Goal: Information Seeking & Learning: Learn about a topic

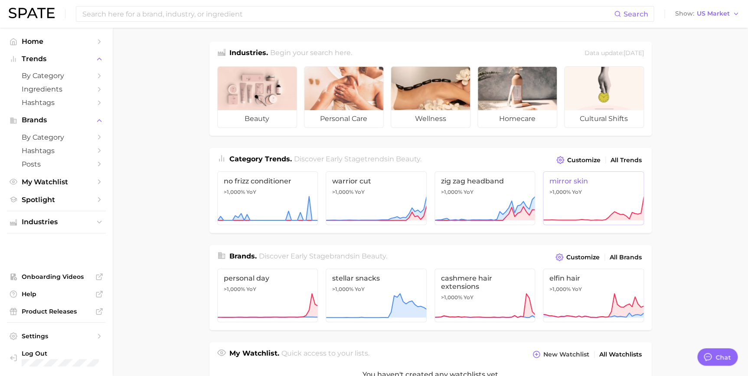
click at [586, 213] on icon at bounding box center [593, 209] width 101 height 26
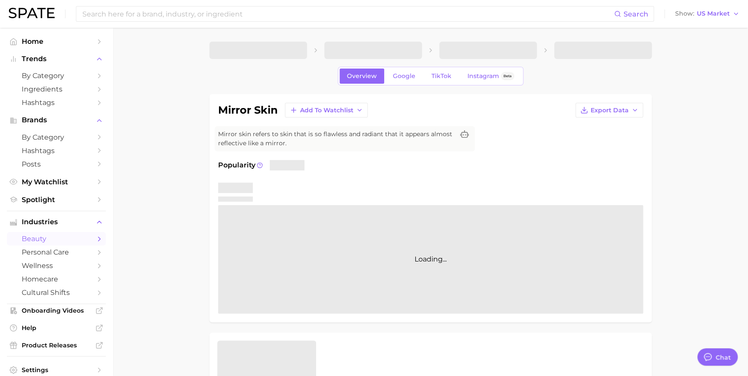
type textarea "x"
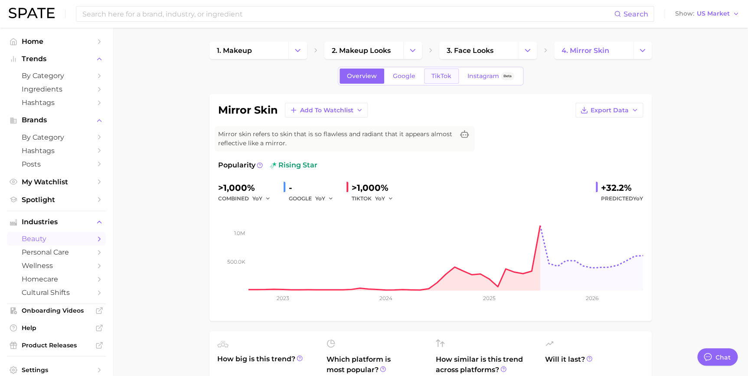
click at [434, 80] on link "TikTok" at bounding box center [441, 76] width 35 height 15
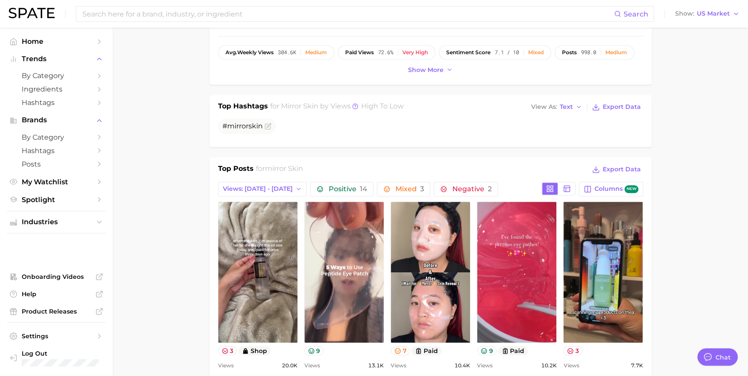
scroll to position [337, 0]
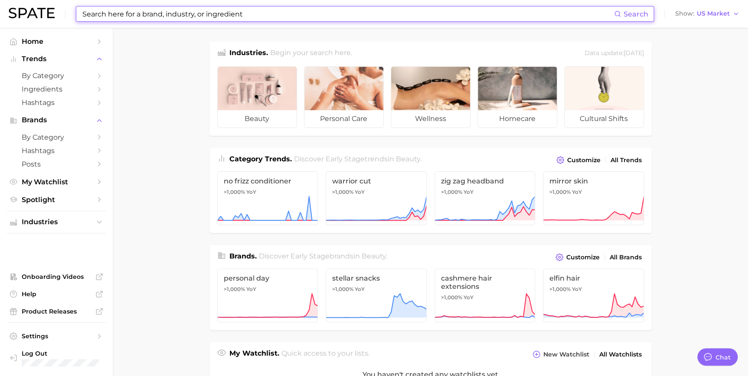
click at [185, 19] on input at bounding box center [348, 14] width 533 height 15
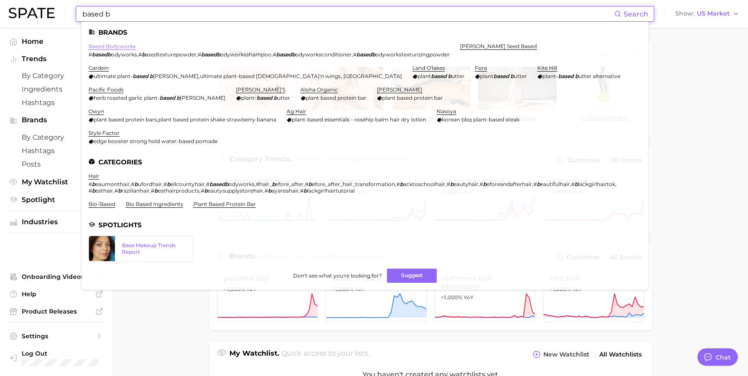
type input "based b"
click at [119, 46] on link "based bodyworks" at bounding box center [111, 46] width 47 height 7
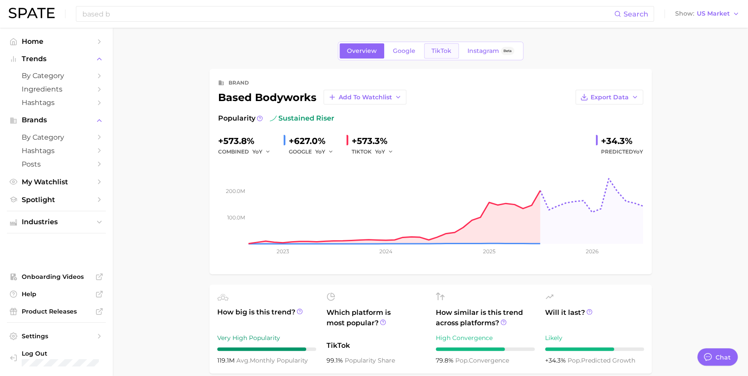
click at [438, 46] on link "TikTok" at bounding box center [441, 50] width 35 height 15
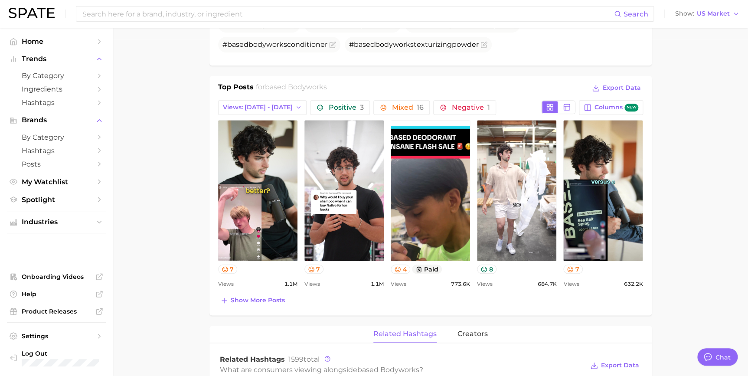
scroll to position [355, 0]
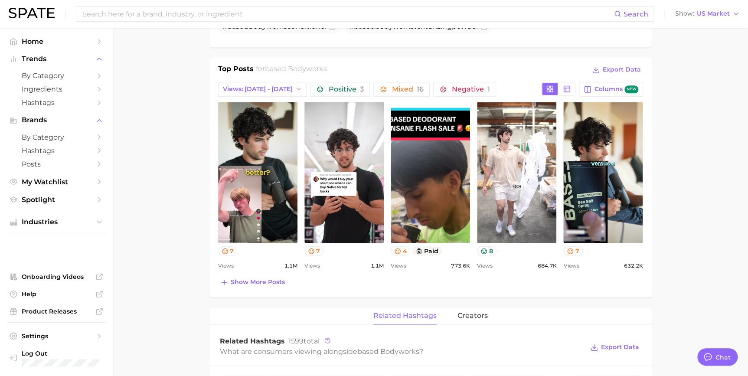
click at [168, 215] on main "Overview Google TikTok Instagram Beta brand based bodyworks Add to Watchlist Ex…" at bounding box center [430, 261] width 635 height 1176
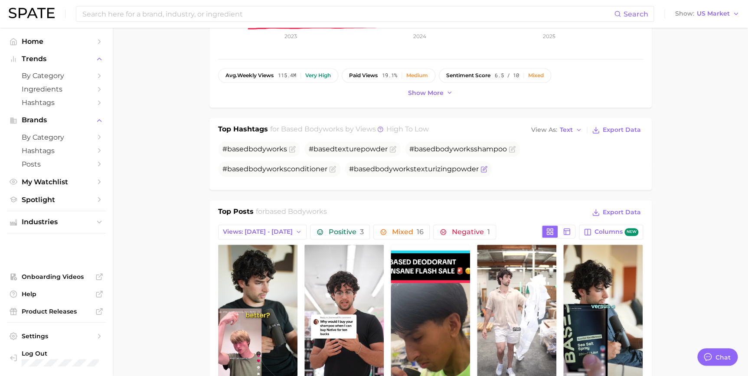
scroll to position [276, 0]
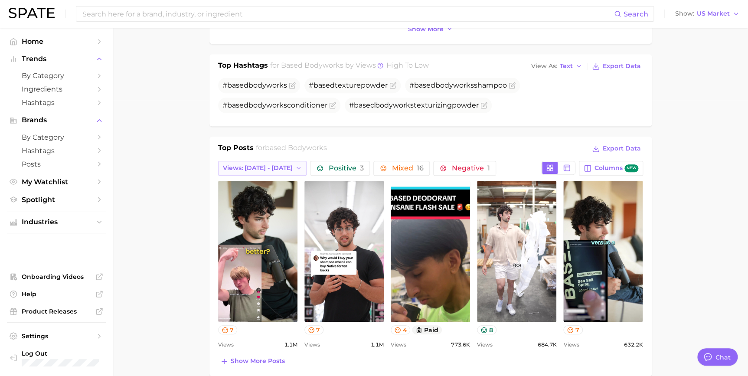
click at [270, 166] on span "Views: [DATE] - [DATE]" at bounding box center [258, 167] width 70 height 7
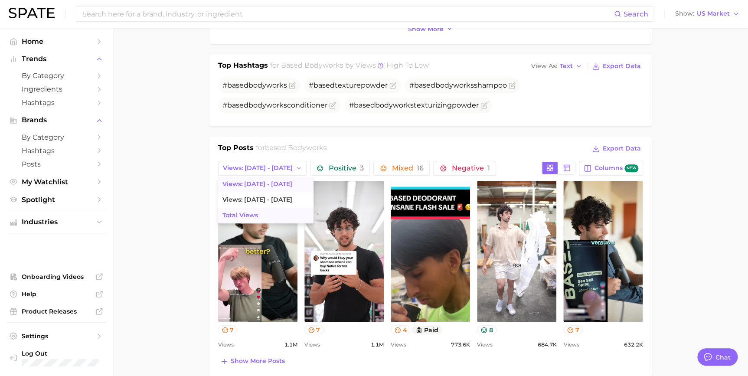
click at [262, 208] on button "Total Views" at bounding box center [265, 216] width 95 height 16
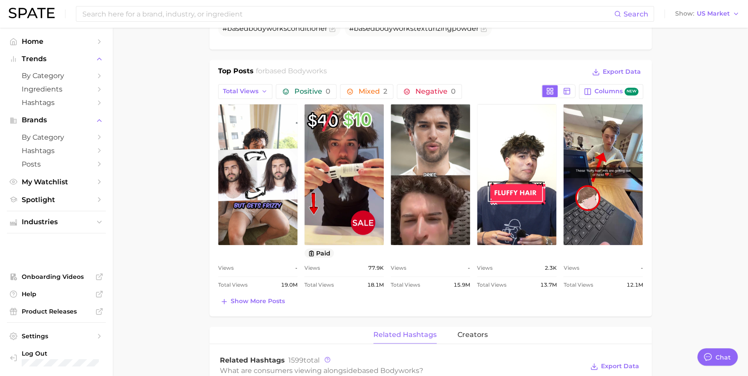
scroll to position [355, 0]
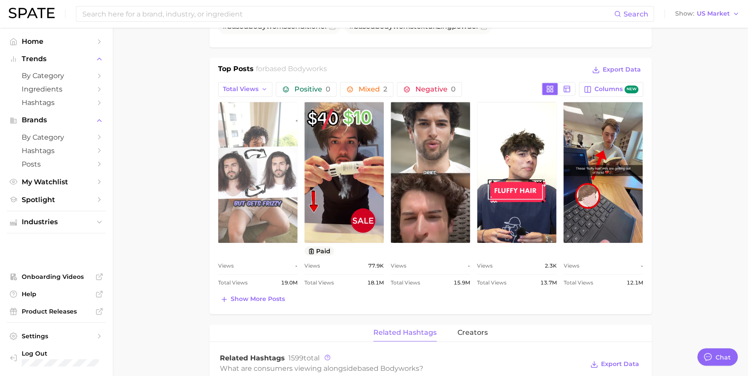
click at [255, 205] on link "view post on TikTok" at bounding box center [257, 172] width 79 height 141
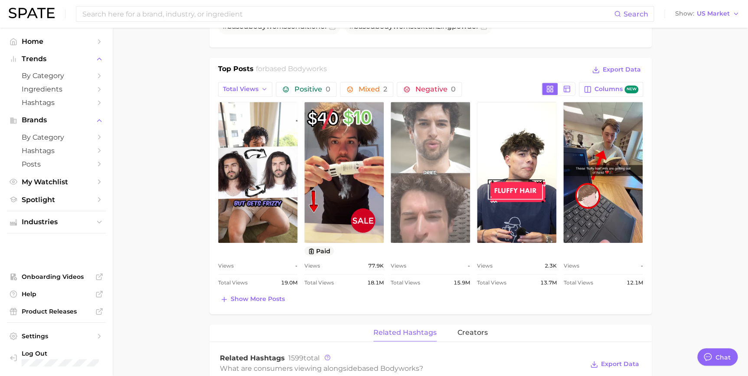
click at [411, 170] on link "view post on TikTok" at bounding box center [430, 172] width 79 height 141
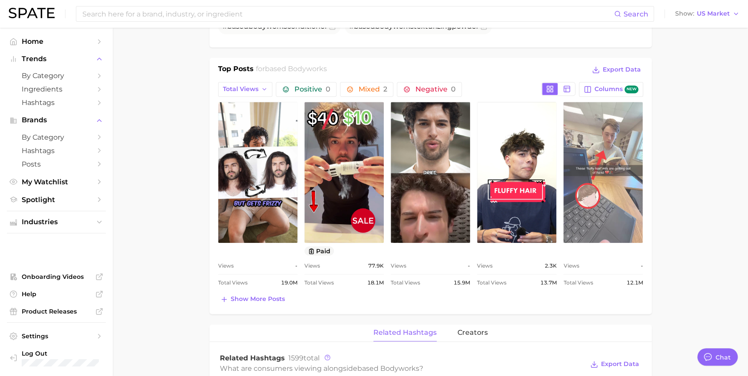
click at [585, 157] on link "view post on TikTok" at bounding box center [602, 172] width 79 height 141
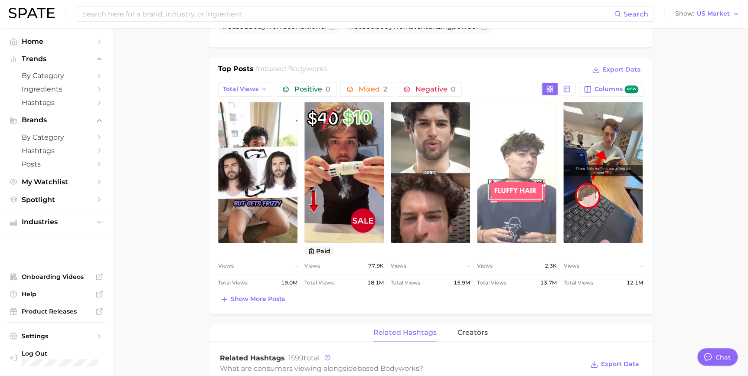
click at [511, 169] on link "view post on TikTok" at bounding box center [516, 172] width 79 height 141
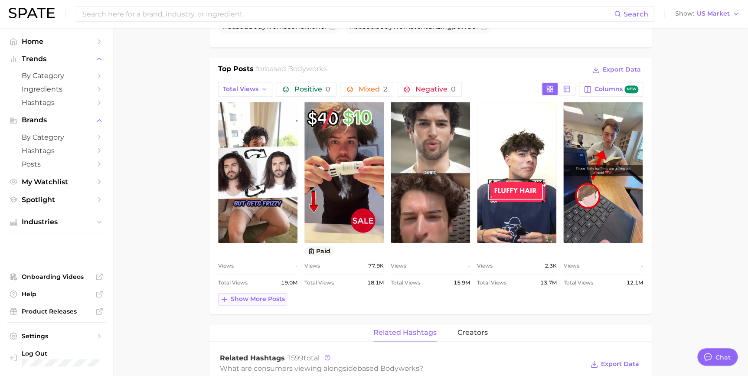
click at [268, 301] on span "Show more posts" at bounding box center [258, 298] width 54 height 7
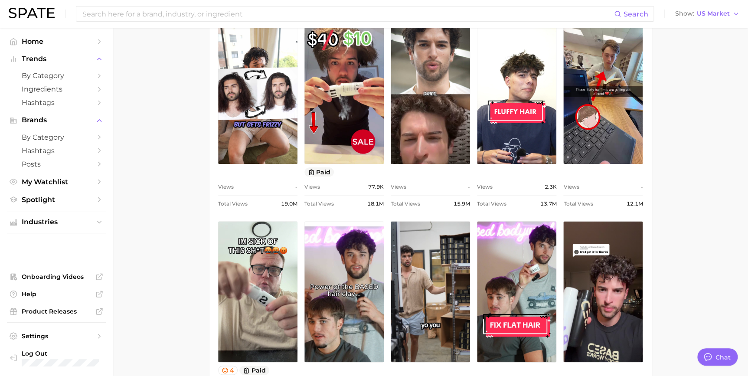
scroll to position [512, 0]
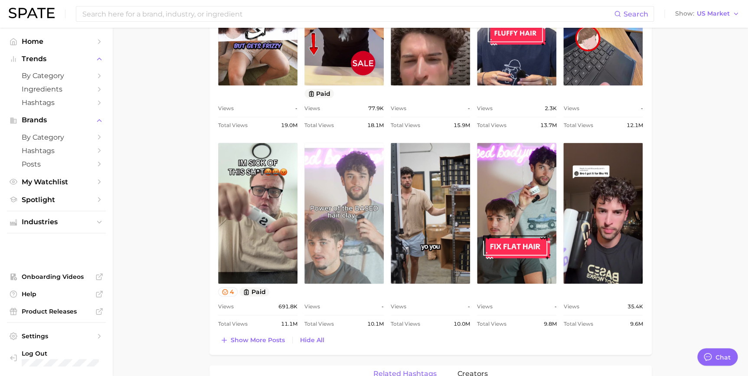
click at [334, 172] on link "view post on TikTok" at bounding box center [343, 213] width 79 height 141
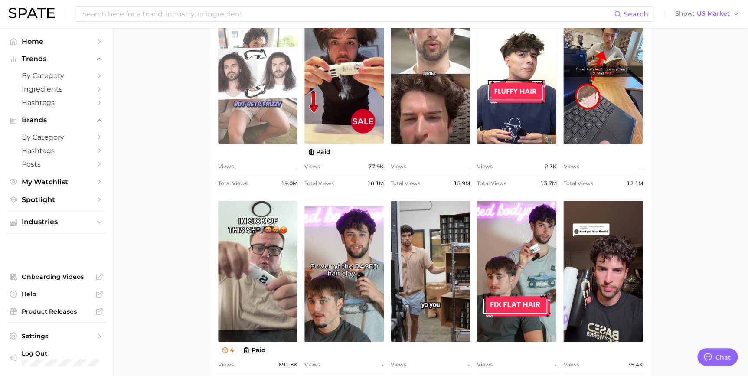
scroll to position [355, 0]
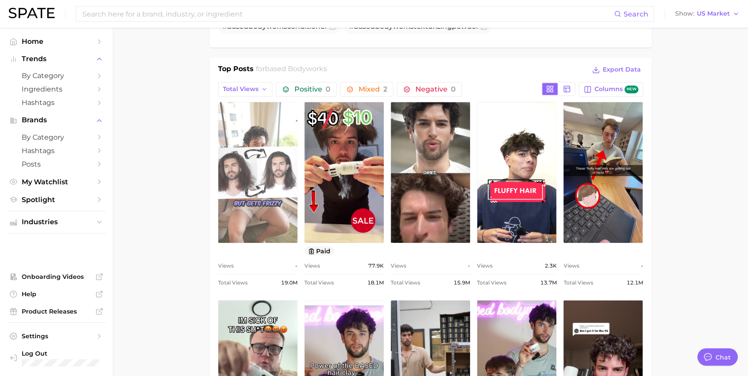
click at [267, 143] on link "view post on TikTok" at bounding box center [257, 172] width 79 height 141
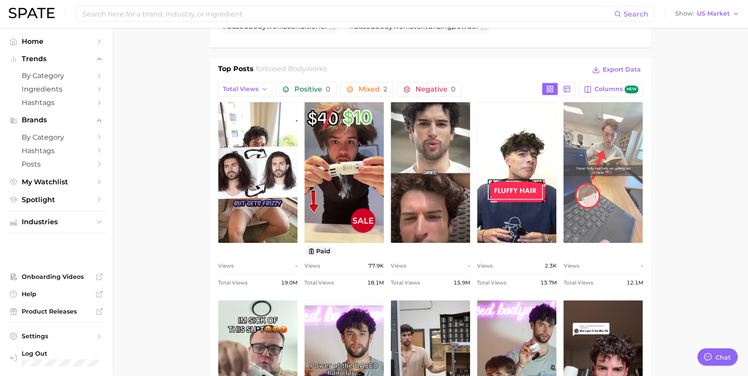
click at [580, 146] on link "view post on TikTok" at bounding box center [602, 172] width 79 height 141
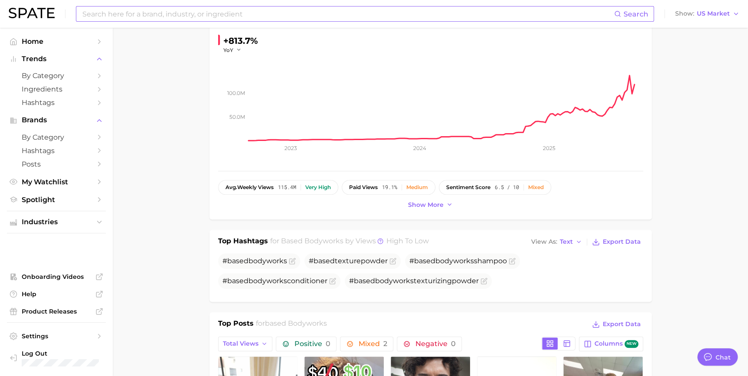
scroll to position [0, 0]
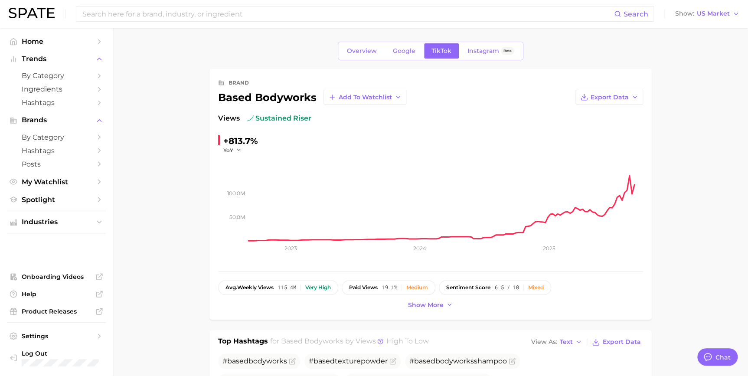
drag, startPoint x: 41, startPoint y: 20, endPoint x: 36, endPoint y: 11, distance: 10.5
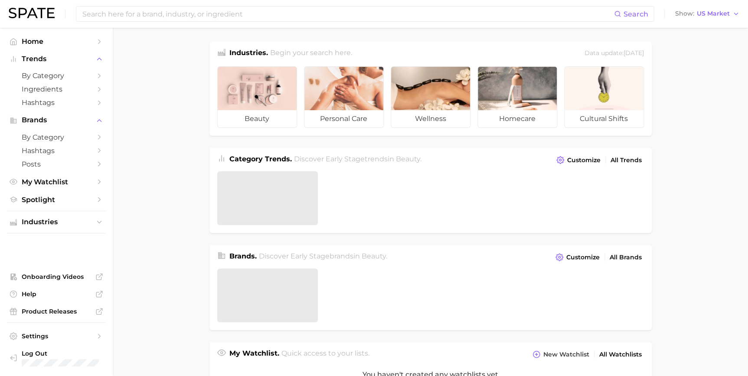
click at [433, 20] on input at bounding box center [348, 14] width 533 height 15
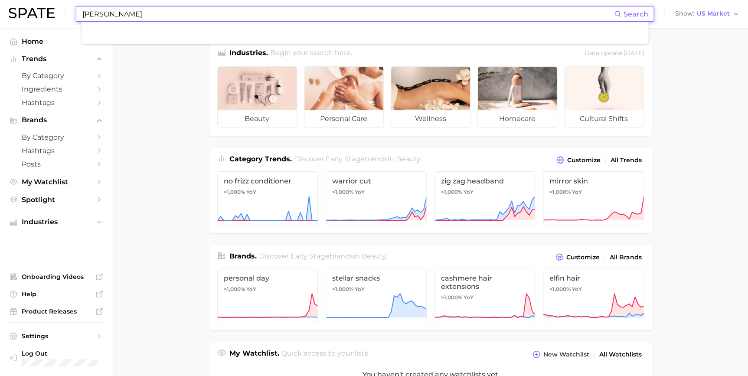
type input "Lance Baker"
